Goal: Find specific page/section: Find specific page/section

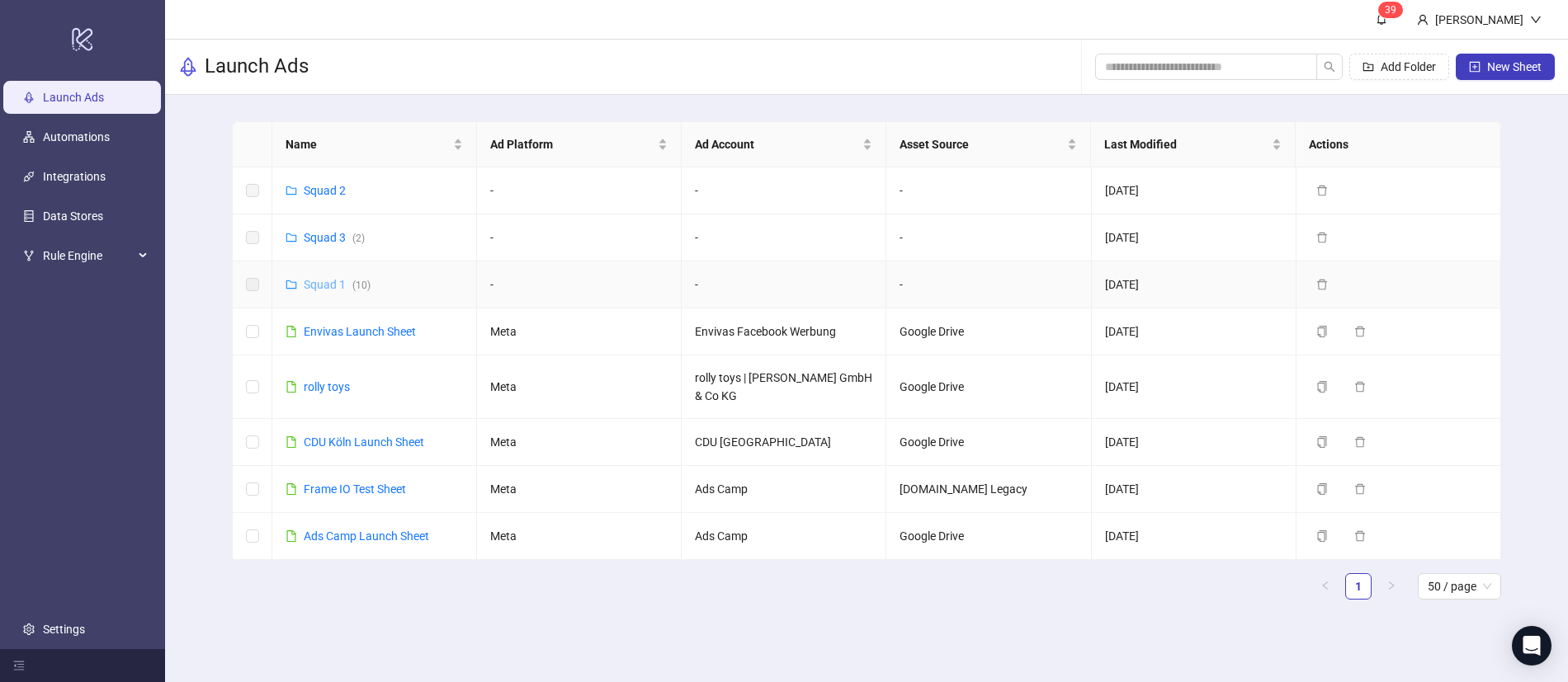
click at [307, 278] on link "Squad 1 ( 10 )" at bounding box center [337, 285] width 67 height 13
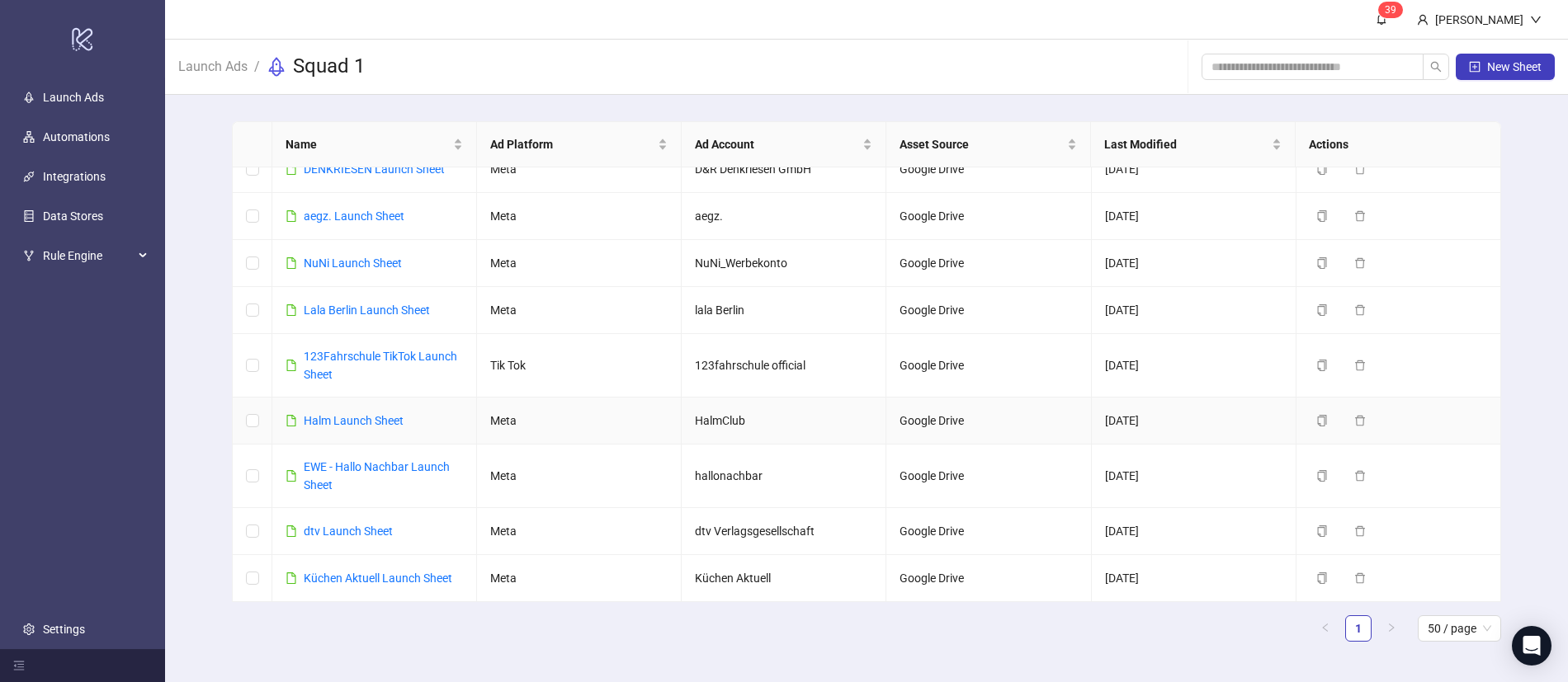
scroll to position [65, 0]
click at [350, 309] on link "Lala Berlin Launch Sheet" at bounding box center [366, 313] width 126 height 13
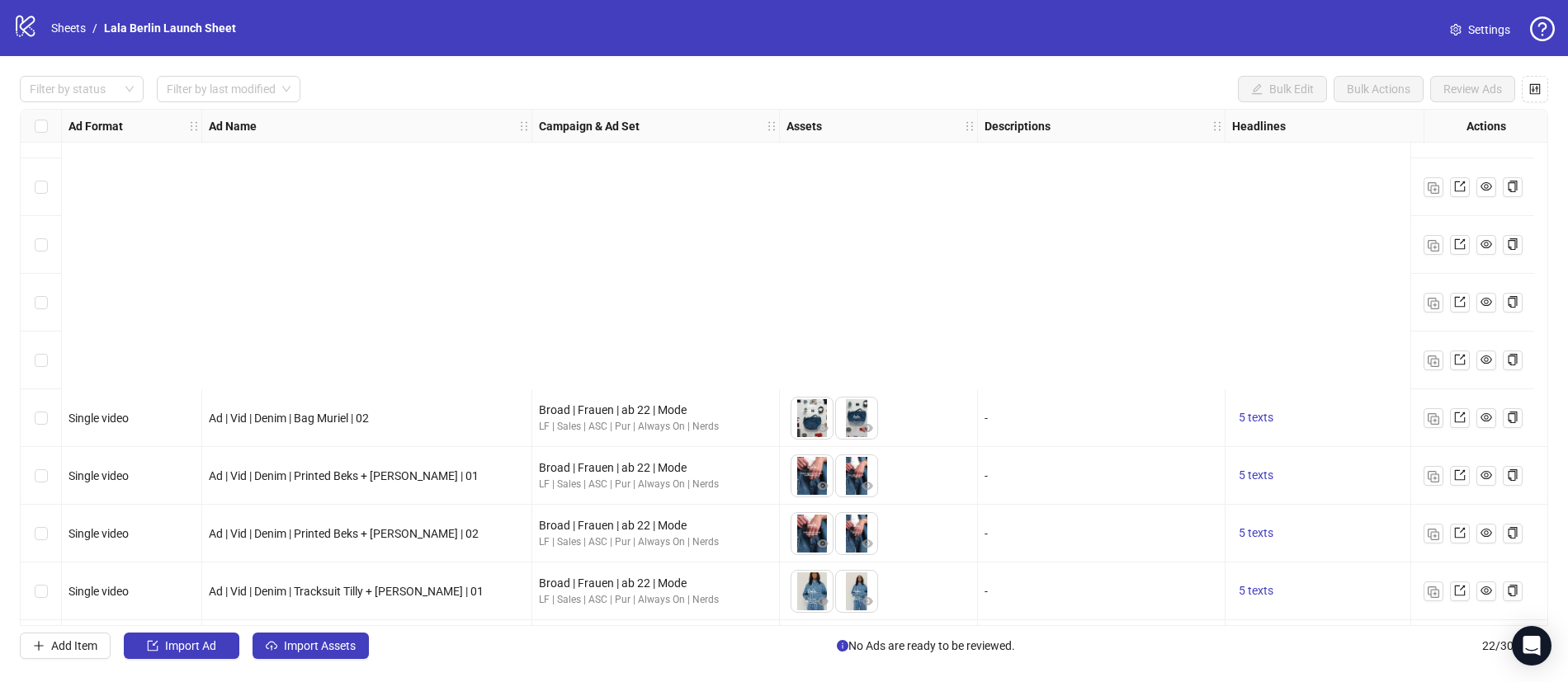
scroll to position [795, 0]
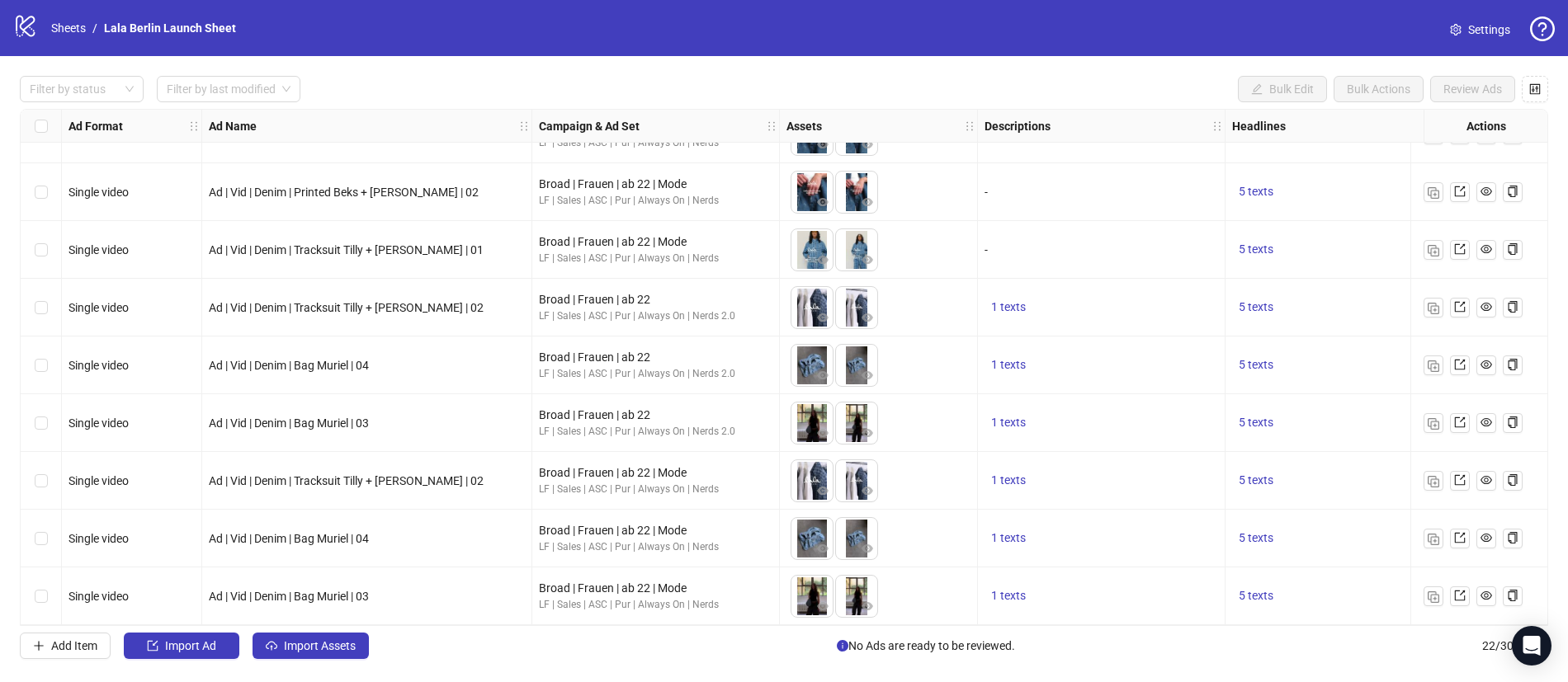
drag, startPoint x: 652, startPoint y: 625, endPoint x: 843, endPoint y: 628, distance: 191.0
click at [843, 628] on div "Filter by status Filter by last modified Bulk Edit Bulk Actions Review Ads Ad F…" at bounding box center [784, 367] width 1568 height 623
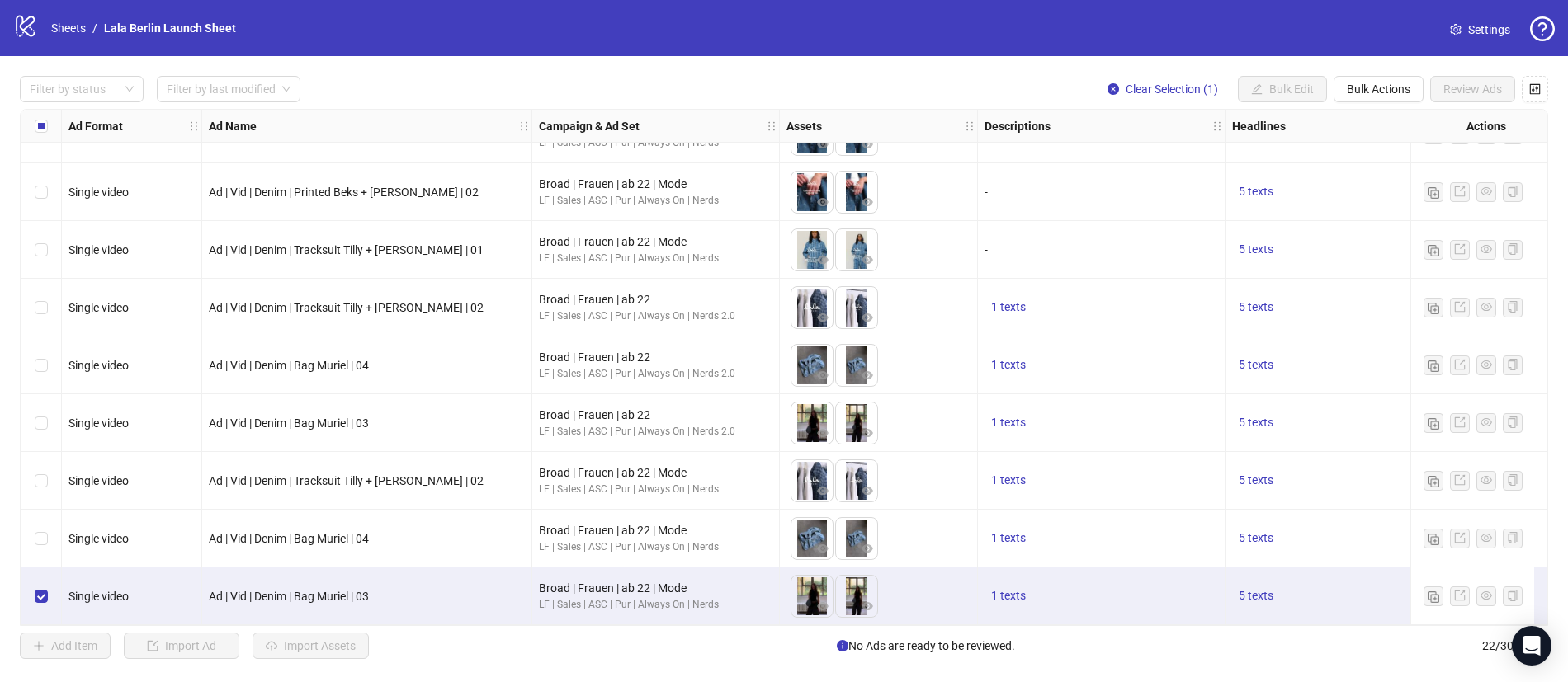
scroll to position [795, 326]
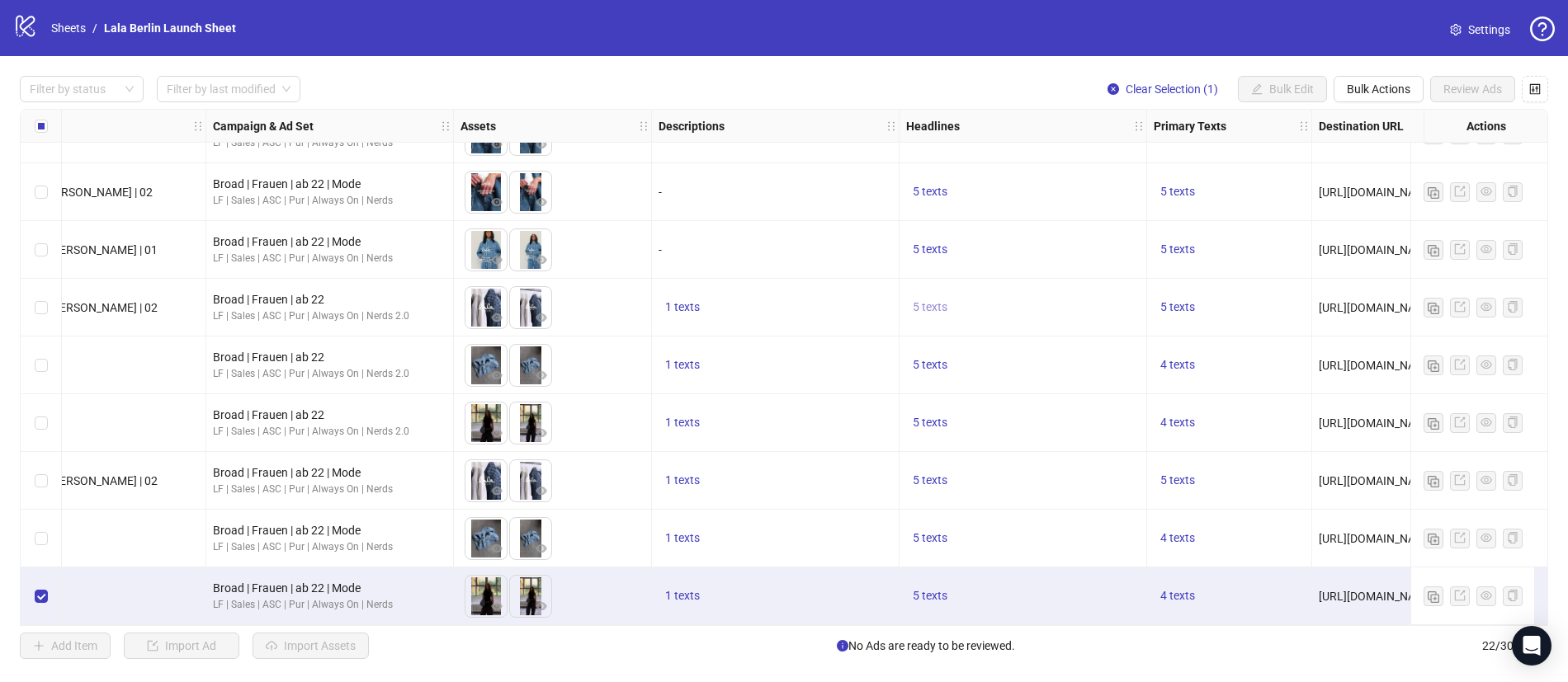
click at [928, 303] on span "5 texts" at bounding box center [929, 307] width 34 height 13
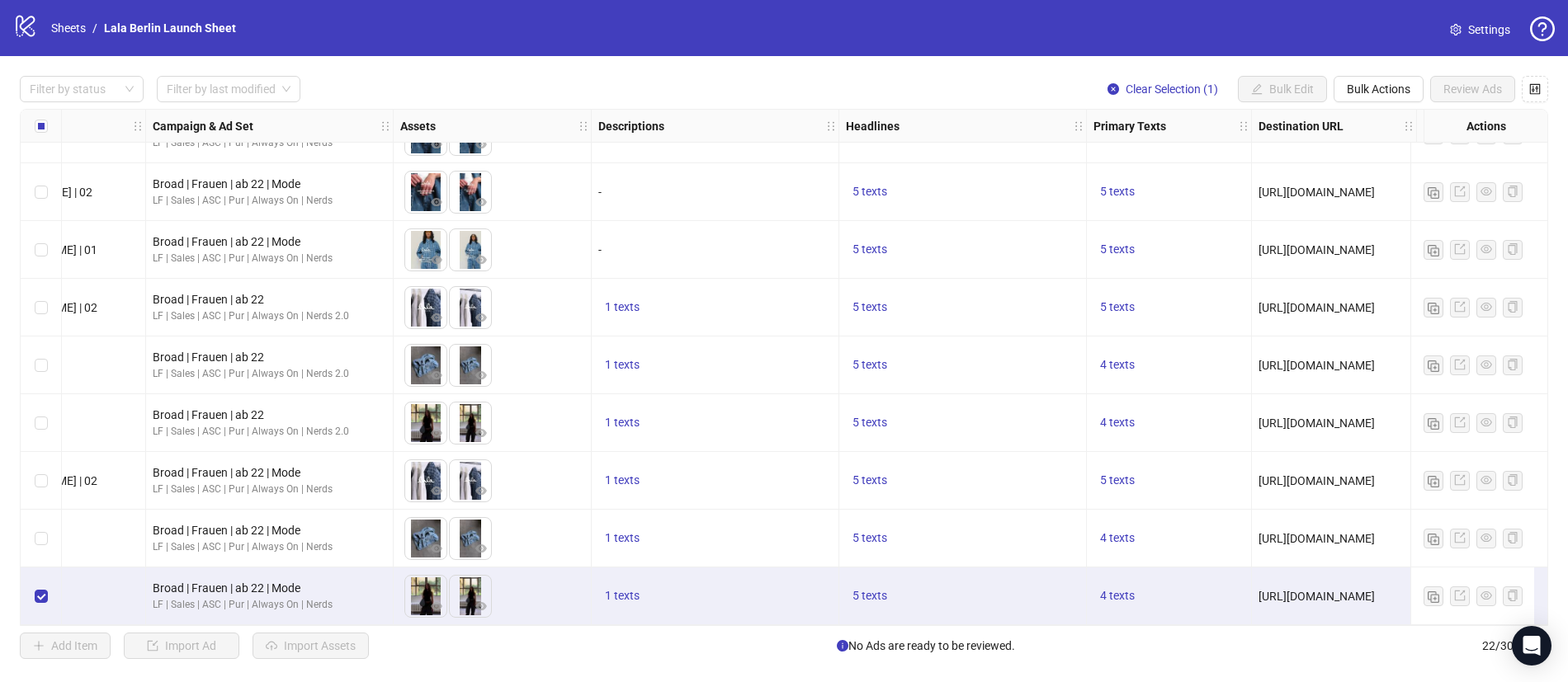
scroll to position [795, 401]
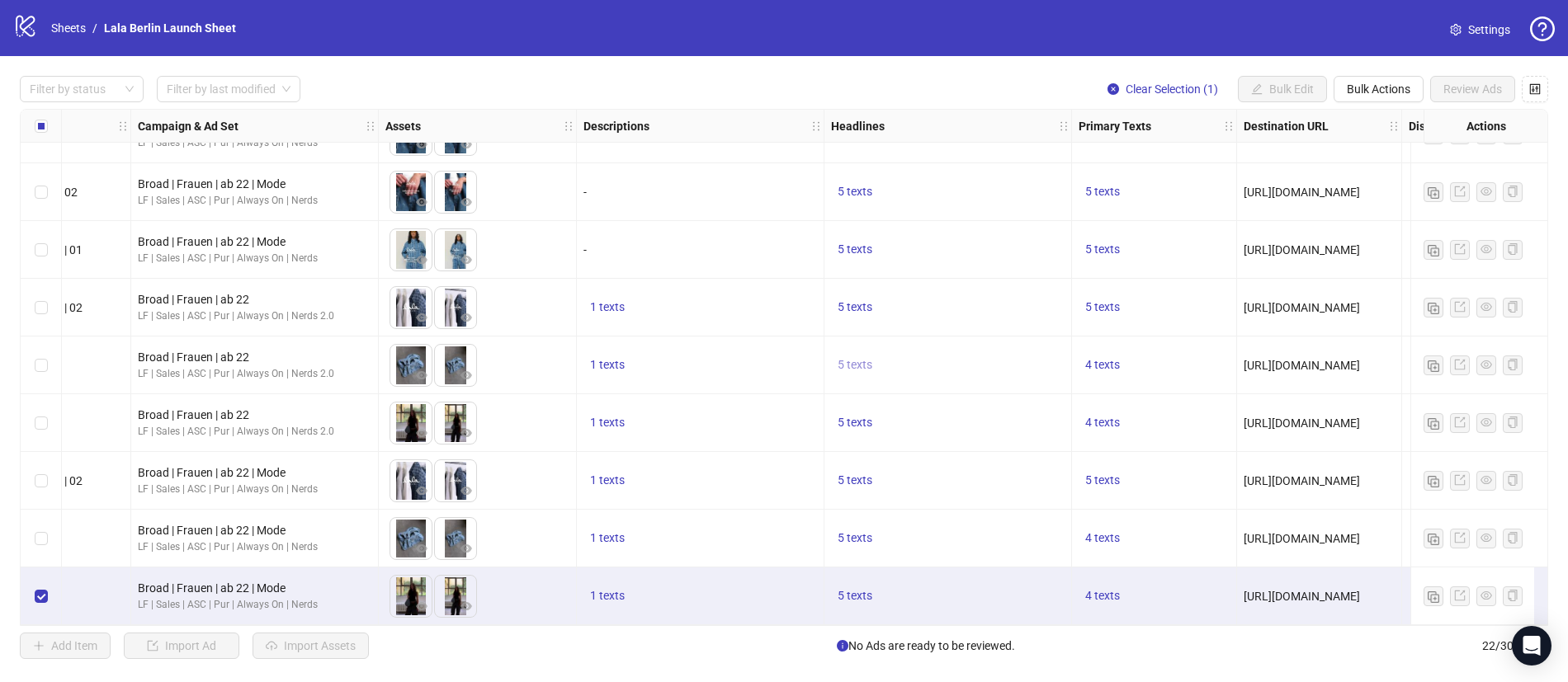
click at [863, 361] on span "5 texts" at bounding box center [854, 364] width 34 height 13
click at [1118, 346] on button "button" at bounding box center [1112, 346] width 27 height 27
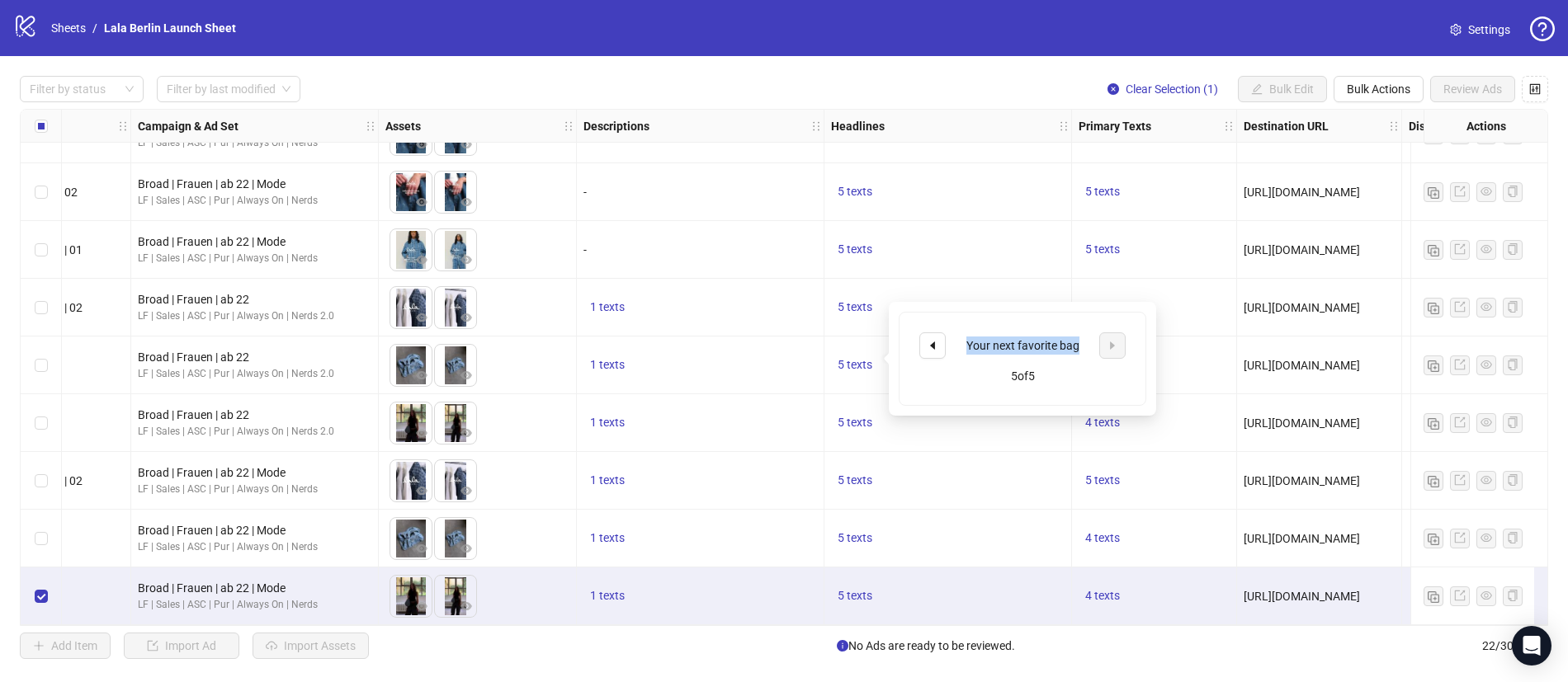
drag, startPoint x: 1076, startPoint y: 345, endPoint x: 960, endPoint y: 344, distance: 116.0
click at [960, 344] on div "Your next favorite bag" at bounding box center [1022, 346] width 137 height 18
click at [970, 344] on div "Your next favorite bag" at bounding box center [1022, 346] width 137 height 18
drag, startPoint x: 970, startPoint y: 344, endPoint x: 1097, endPoint y: 342, distance: 127.0
click at [1097, 342] on div "Your next favorite bag" at bounding box center [1022, 346] width 206 height 27
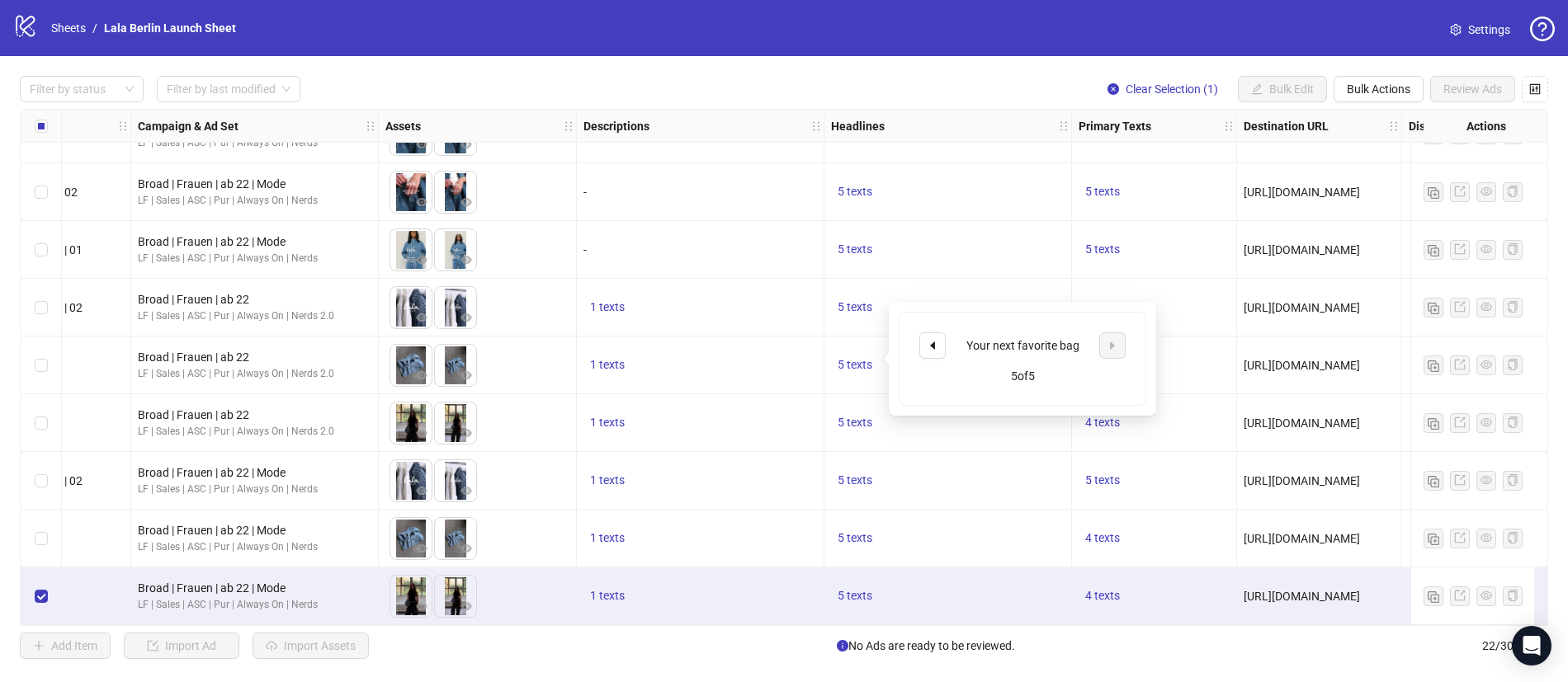
click at [857, 374] on div "5 texts" at bounding box center [948, 365] width 247 height 58
click at [1119, 358] on span "4 texts" at bounding box center [1102, 364] width 34 height 13
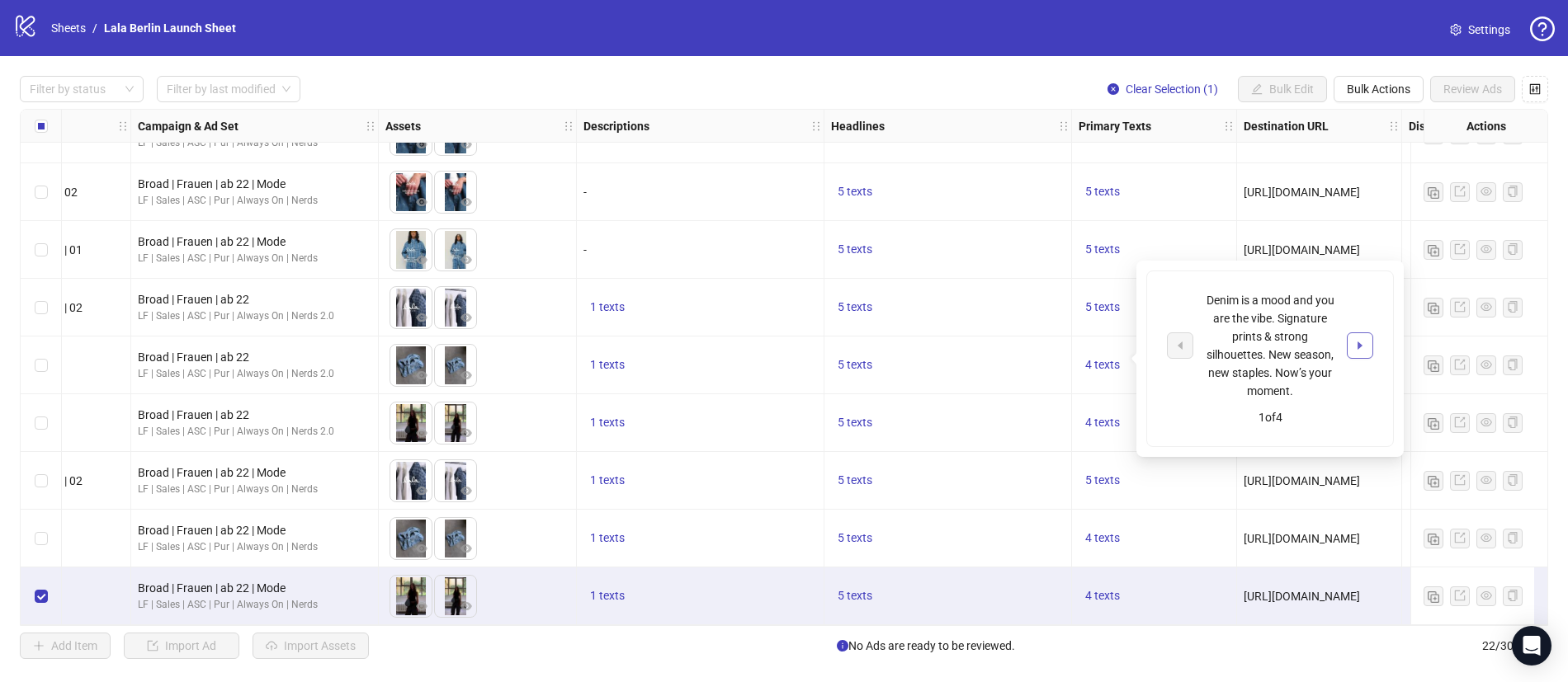
click at [1359, 345] on icon "caret-right" at bounding box center [1360, 346] width 5 height 8
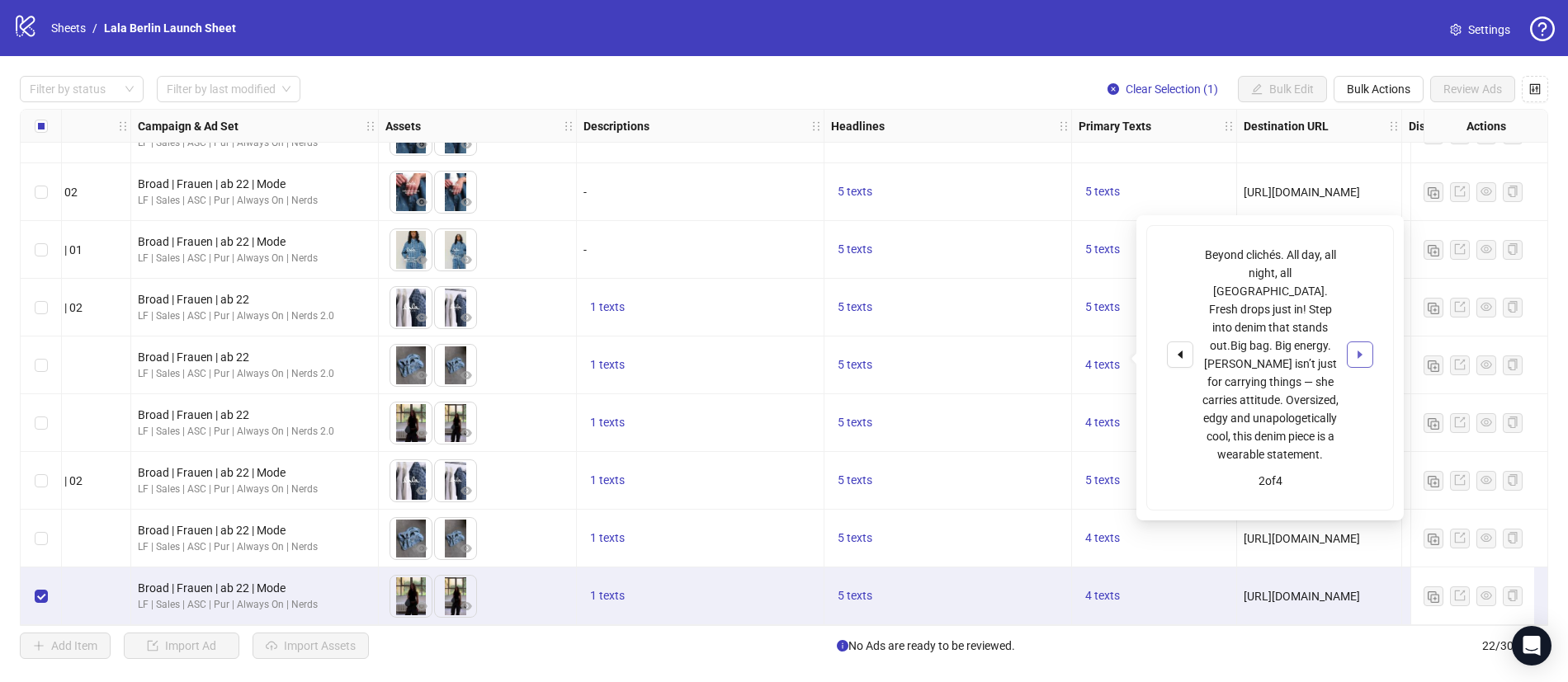
click at [1359, 351] on icon "caret-right" at bounding box center [1360, 355] width 5 height 8
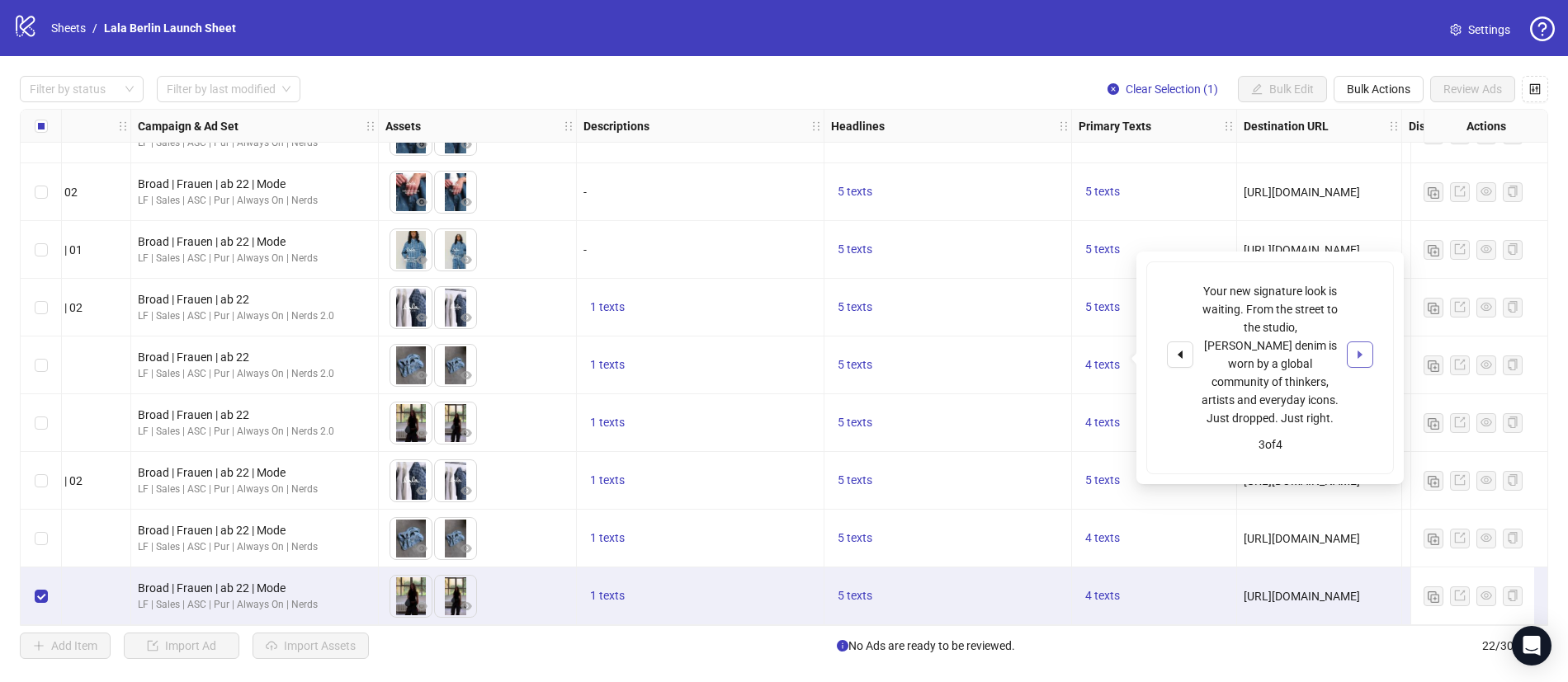
click at [1360, 351] on icon "caret-right" at bounding box center [1360, 355] width 5 height 8
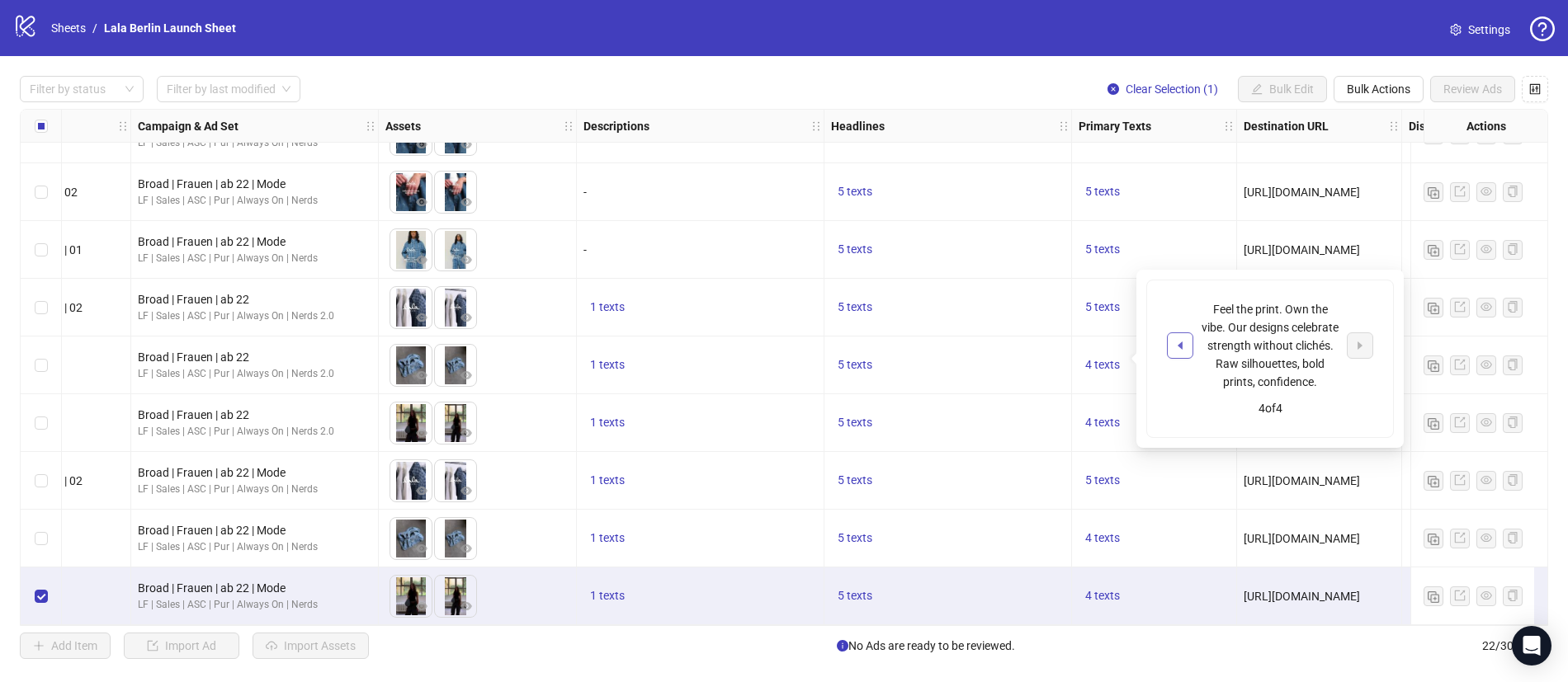
click at [1181, 349] on icon "caret-left" at bounding box center [1180, 346] width 12 height 12
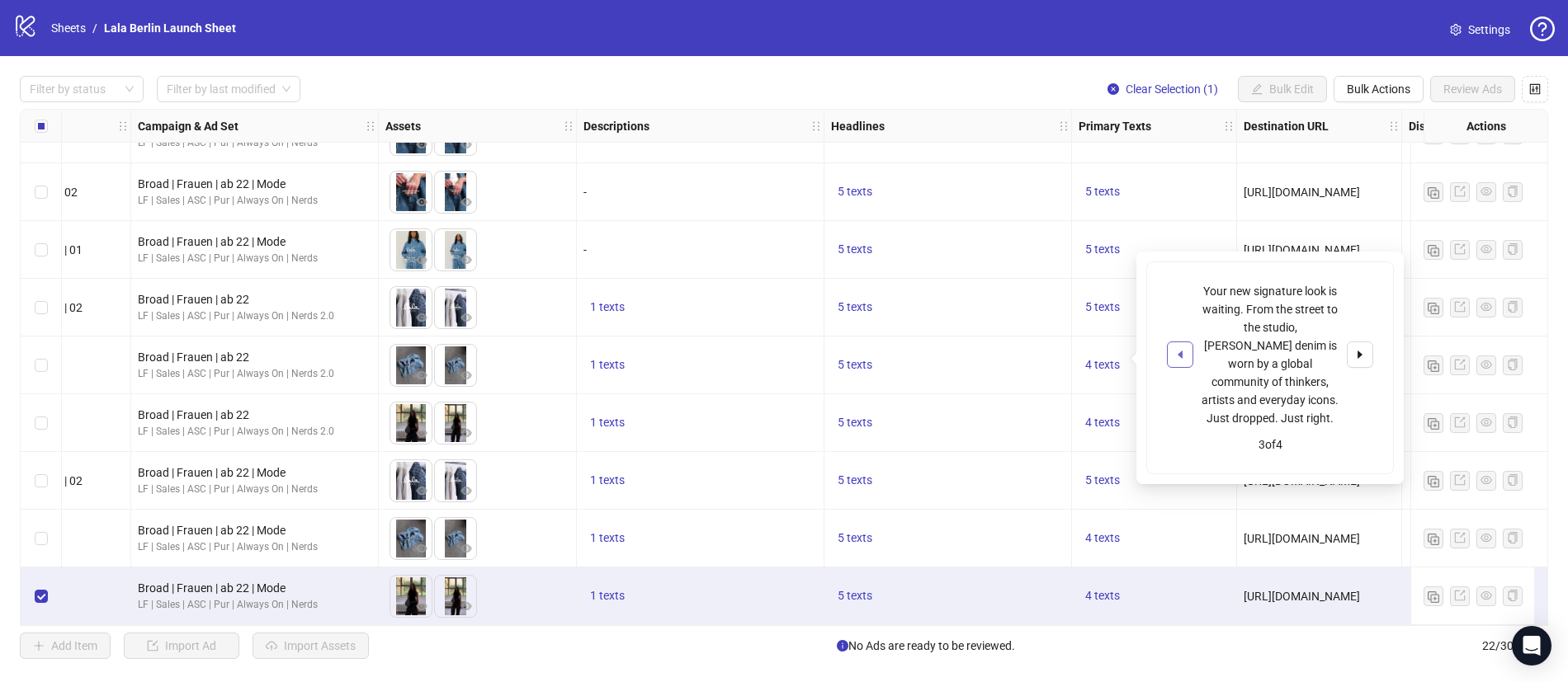
click at [1182, 351] on icon "caret-left" at bounding box center [1180, 355] width 5 height 8
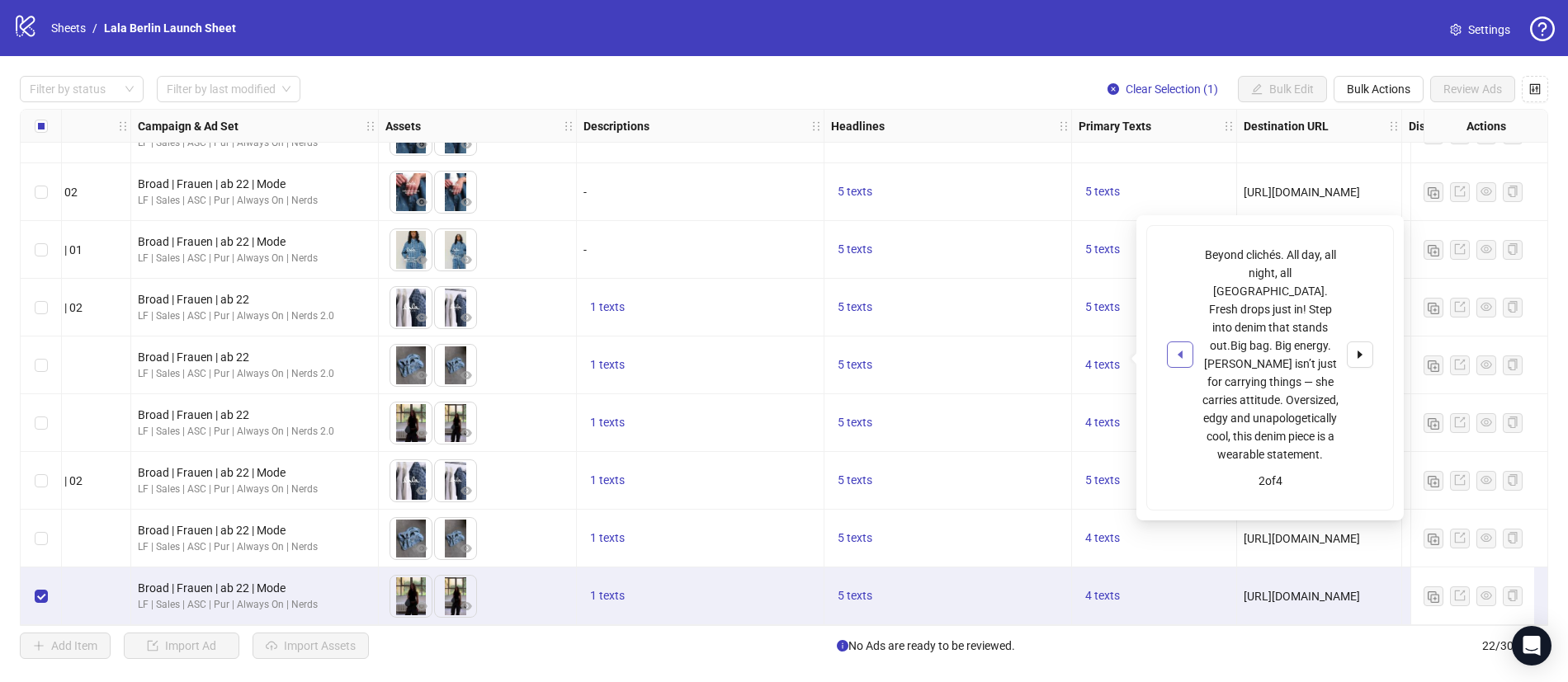
click at [1182, 351] on icon "caret-left" at bounding box center [1180, 355] width 5 height 8
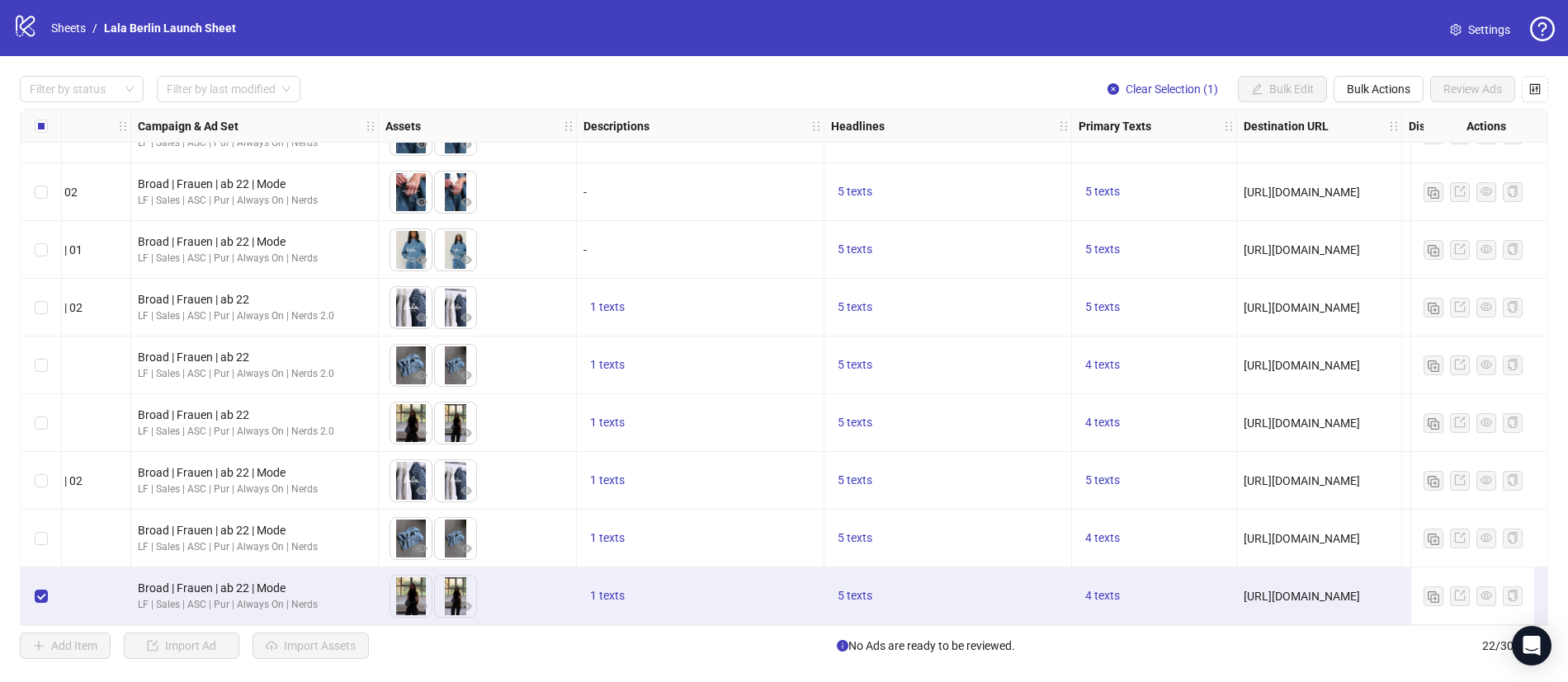
click at [932, 590] on div "5 texts" at bounding box center [947, 597] width 233 height 20
drag, startPoint x: 915, startPoint y: 616, endPoint x: 537, endPoint y: 605, distance: 378.2
drag, startPoint x: 334, startPoint y: 627, endPoint x: 20, endPoint y: 605, distance: 314.8
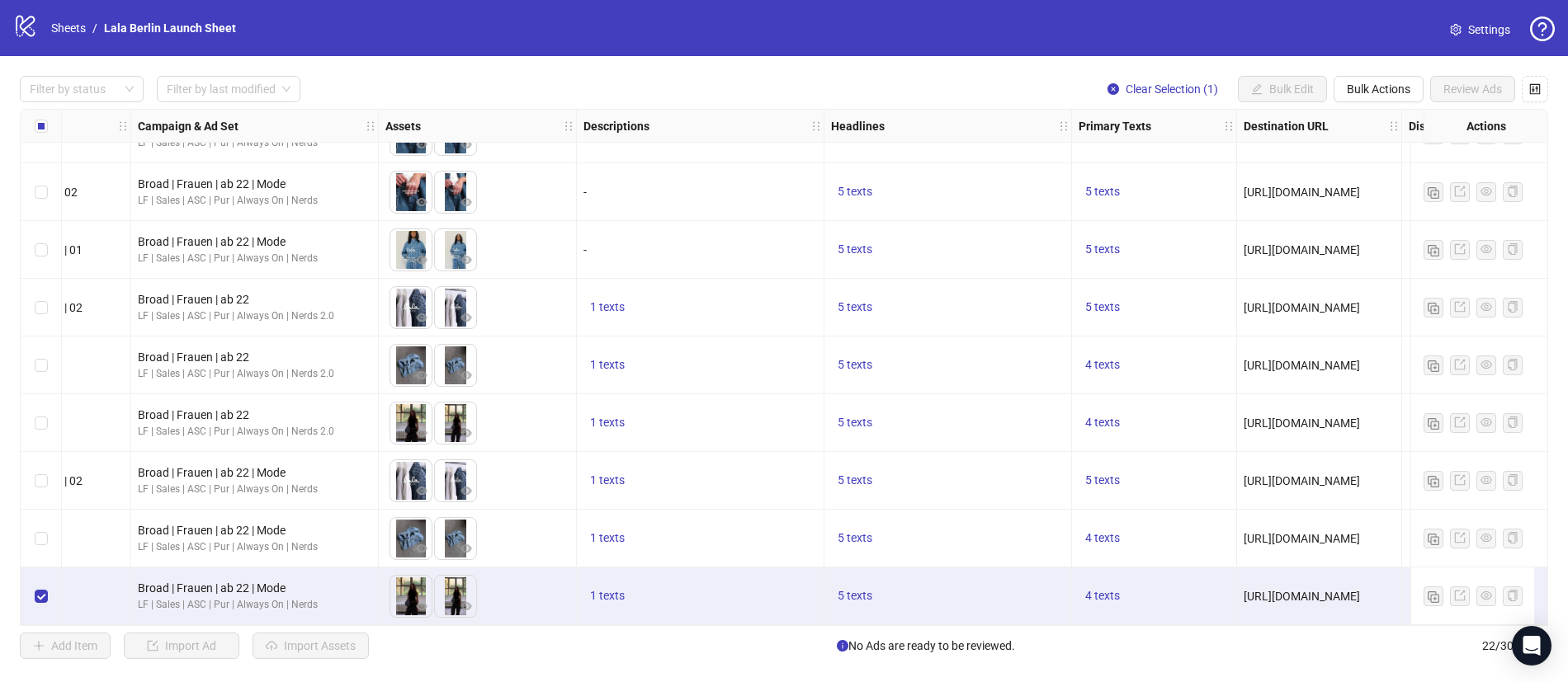
click at [20, 605] on div "Filter by status Filter by last modified Clear Selection (1) Bulk Edit Bulk Act…" at bounding box center [784, 367] width 1568 height 623
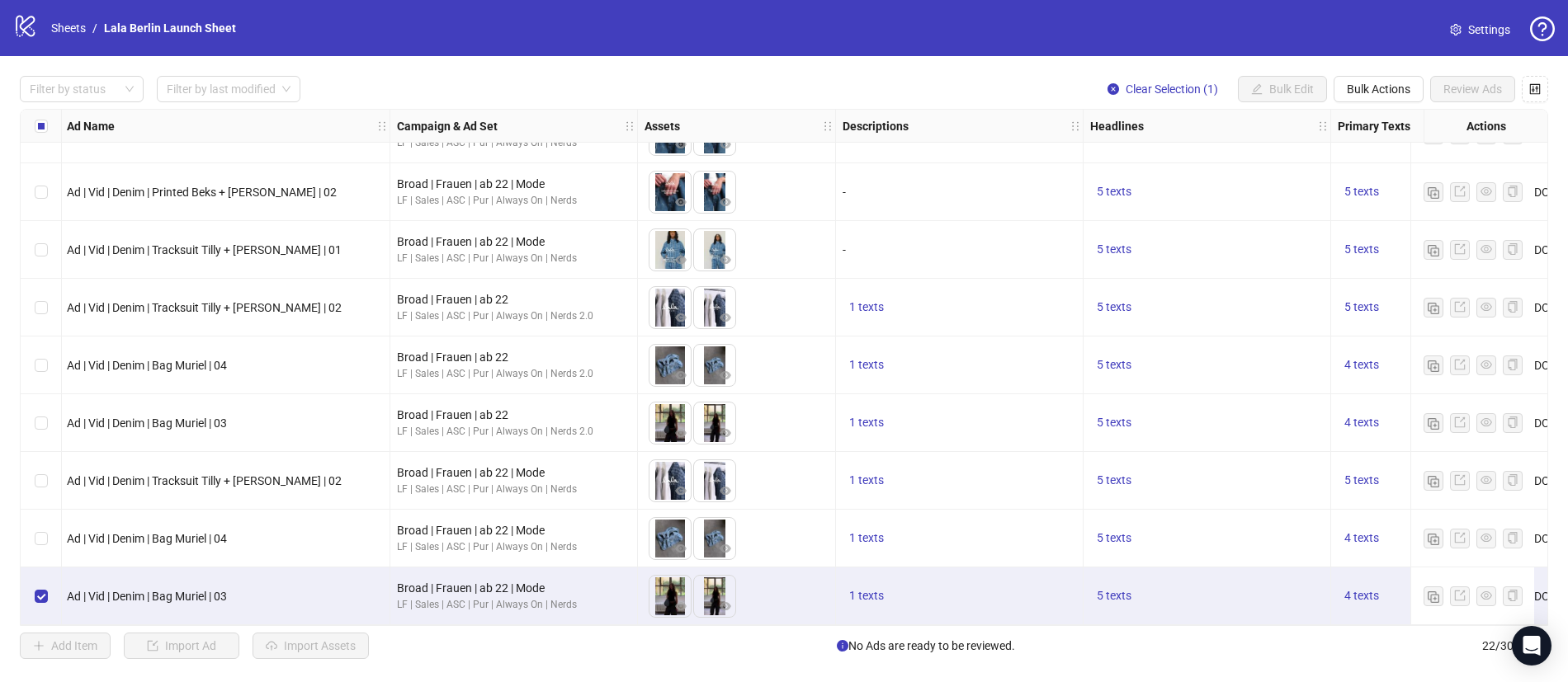
scroll to position [795, 0]
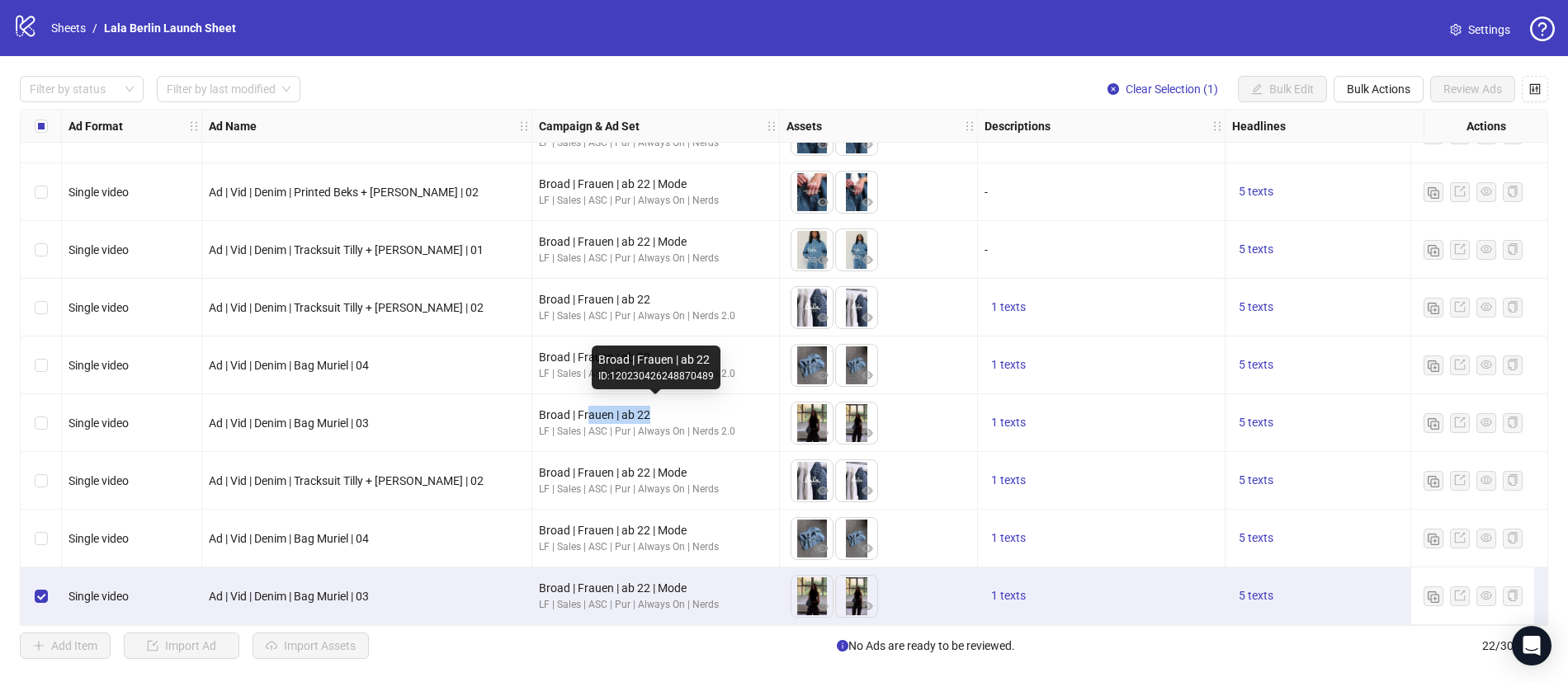
drag, startPoint x: 590, startPoint y: 409, endPoint x: 649, endPoint y: 411, distance: 59.0
click at [649, 411] on div "Broad | Frauen | ab 22" at bounding box center [655, 415] width 233 height 18
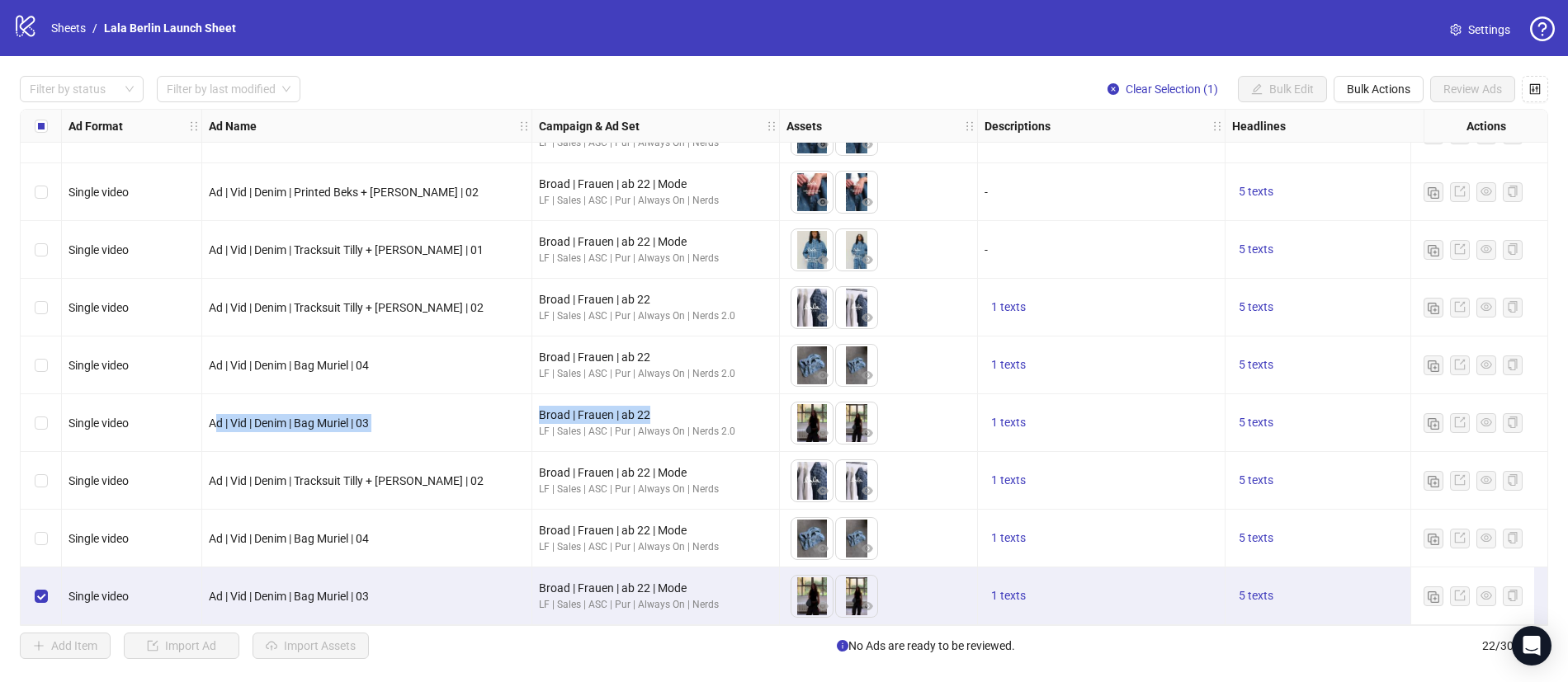
drag, startPoint x: 658, startPoint y: 410, endPoint x: 509, endPoint y: 407, distance: 149.0
click at [602, 407] on div "Broad | Frauen | ab 22" at bounding box center [655, 415] width 233 height 18
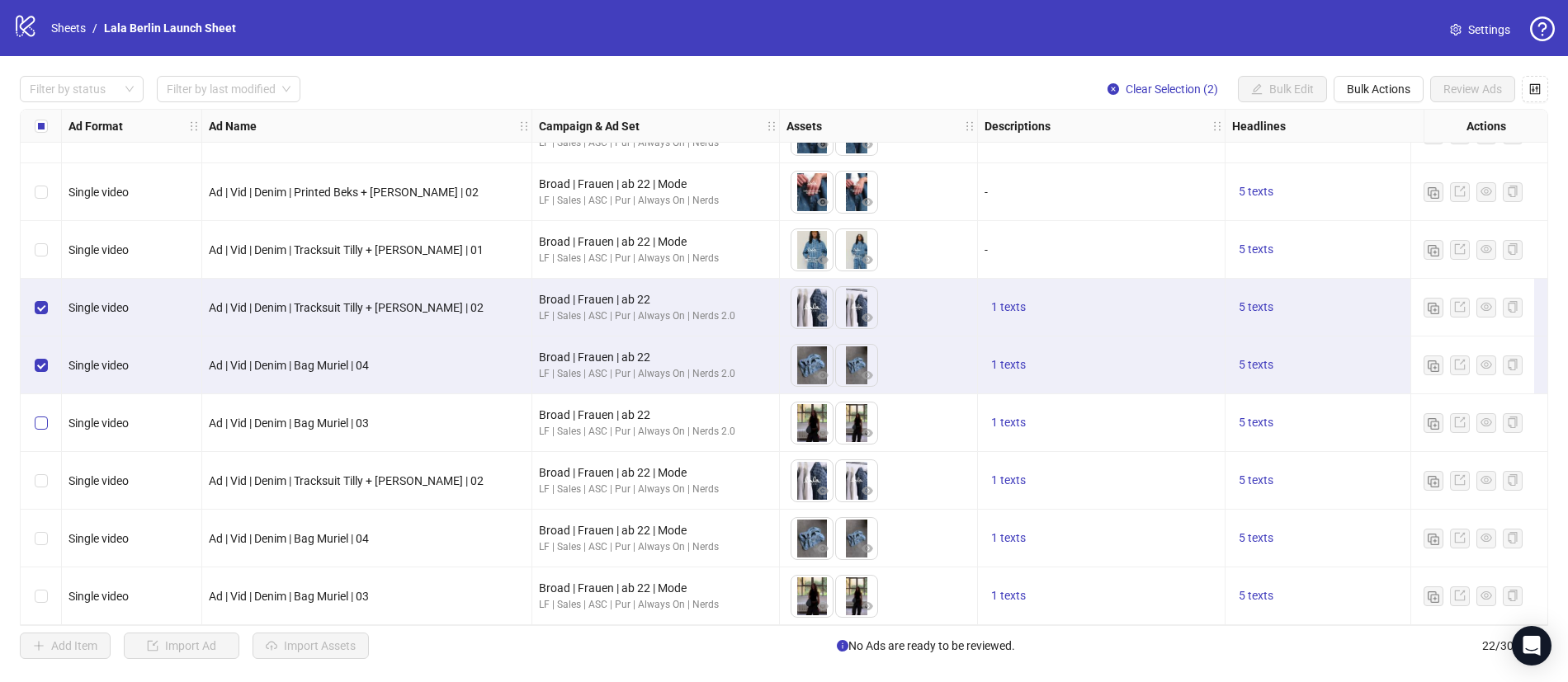
click at [40, 415] on label "Select row 19" at bounding box center [41, 424] width 13 height 18
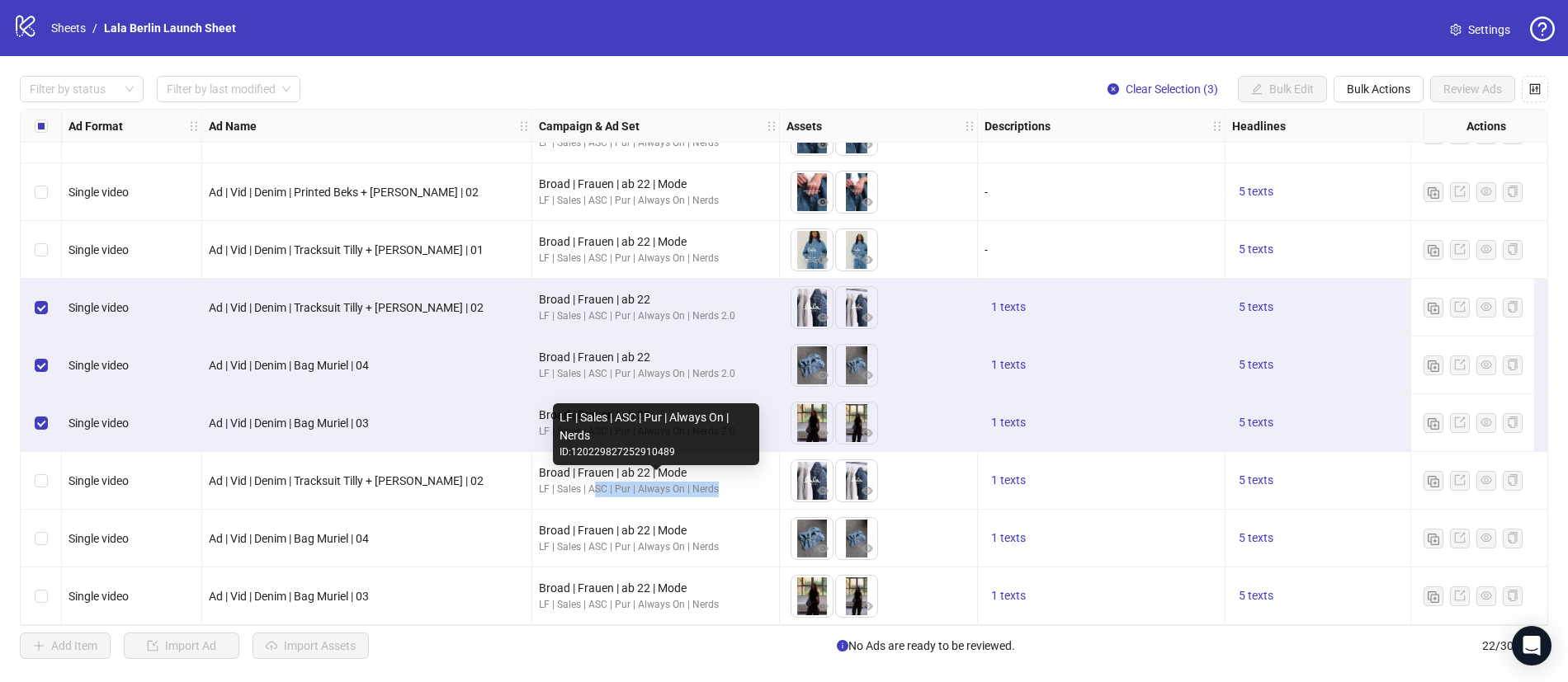
drag, startPoint x: 624, startPoint y: 487, endPoint x: 719, endPoint y: 488, distance: 95.0
click at [719, 488] on div "LF | Sales | ASC | Pur | Always On | Nerds" at bounding box center [655, 490] width 233 height 16
drag, startPoint x: 724, startPoint y: 488, endPoint x: 528, endPoint y: 481, distance: 196.1
click at [631, 482] on div "LF | Sales | ASC | Pur | Always On | Nerds" at bounding box center [655, 490] width 233 height 16
